Goal: Information Seeking & Learning: Learn about a topic

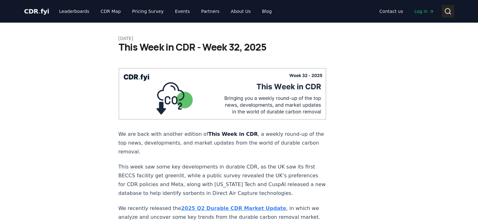
click at [451, 13] on icon at bounding box center [448, 12] width 8 height 8
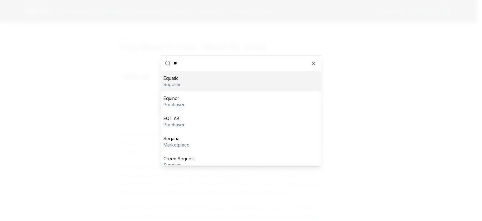
type input "**"
click at [221, 76] on div "Equatic supplier" at bounding box center [241, 81] width 160 height 20
